Goal: Find specific page/section: Find specific page/section

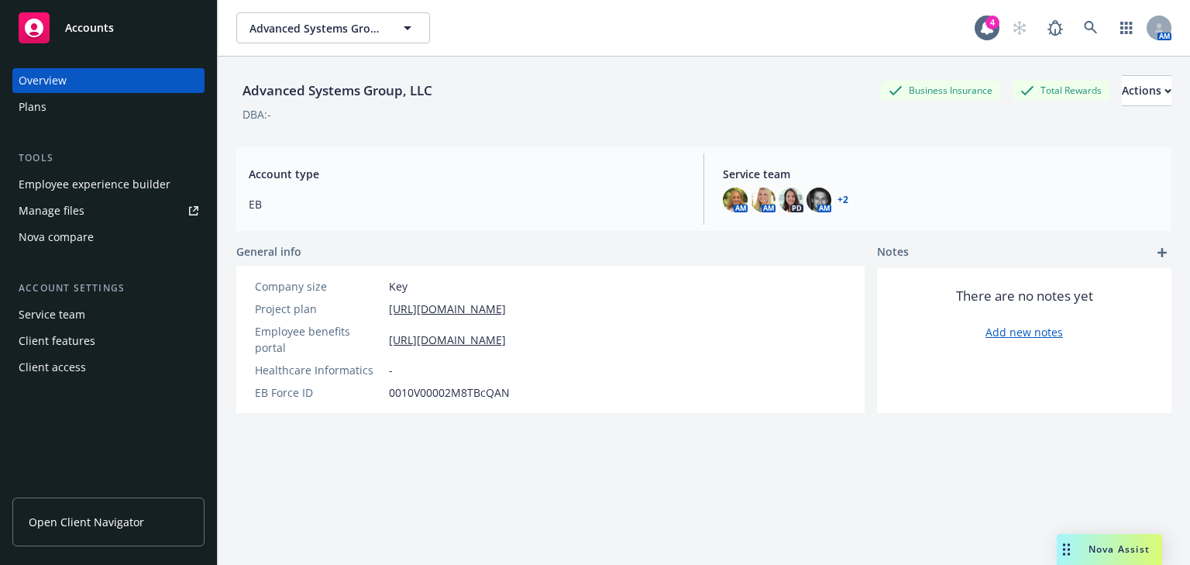
click at [90, 181] on div "Employee experience builder" at bounding box center [95, 184] width 152 height 25
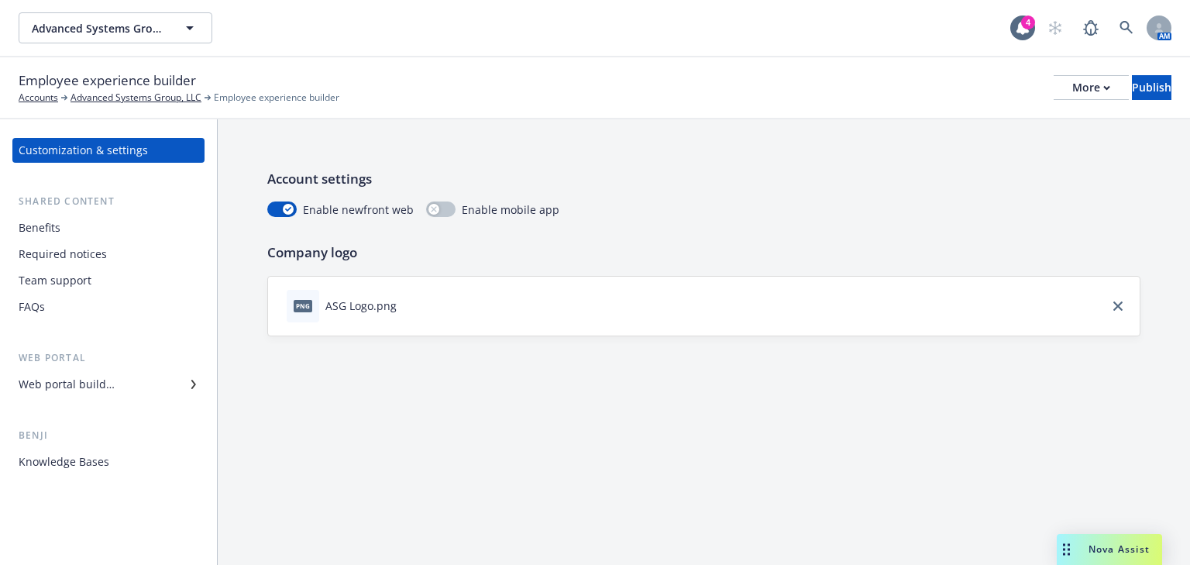
click at [83, 260] on div "Required notices" at bounding box center [63, 254] width 88 height 25
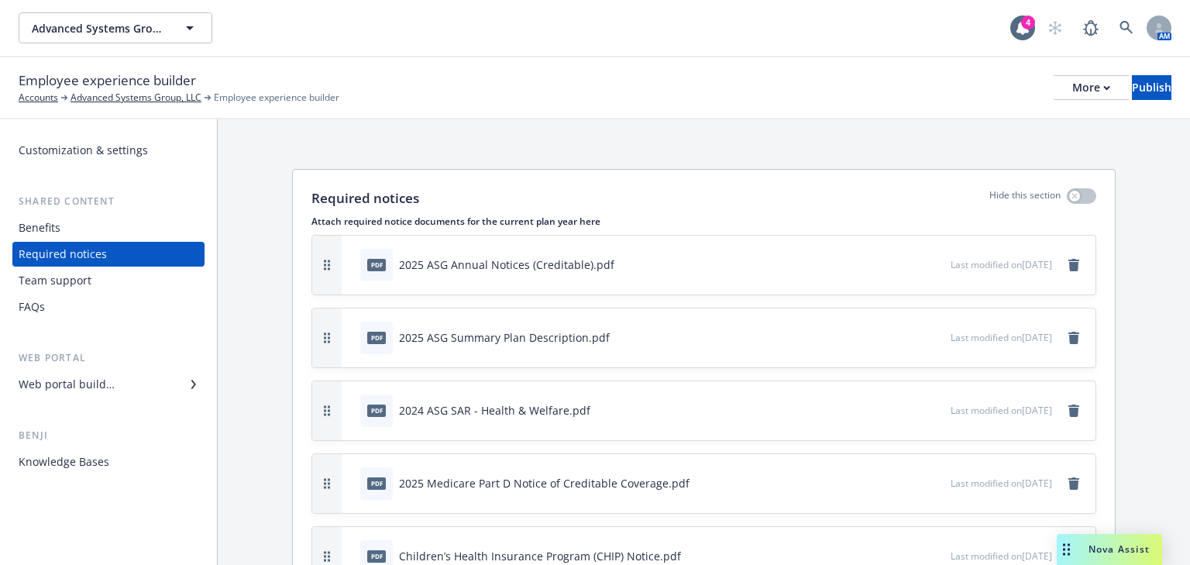
click at [929, 266] on icon "preview file" at bounding box center [936, 263] width 14 height 11
